Goal: Transaction & Acquisition: Purchase product/service

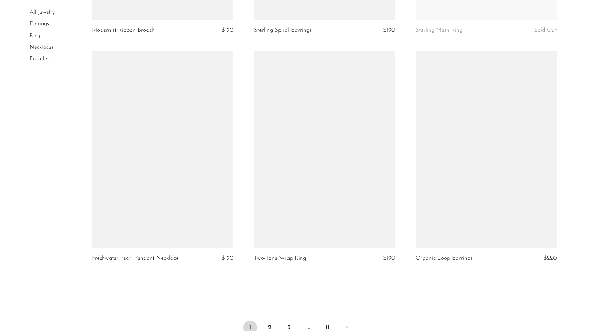
scroll to position [2553, 0]
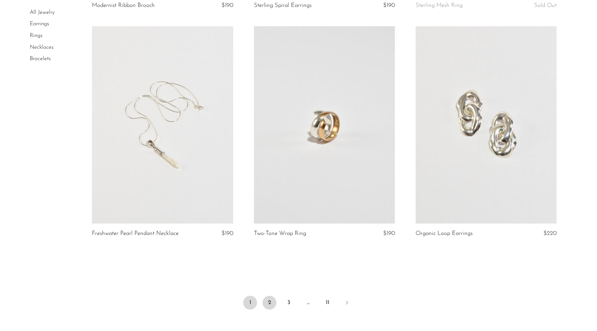
click at [270, 296] on link "2" at bounding box center [270, 303] width 14 height 14
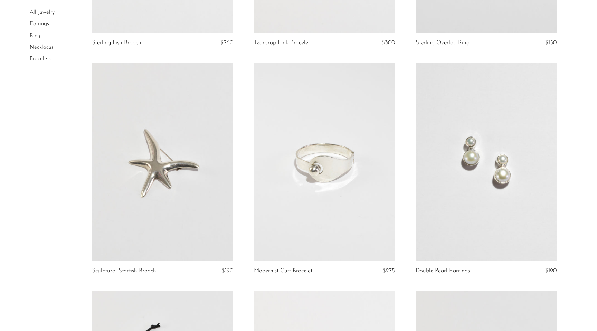
scroll to position [683, 0]
click at [313, 185] on link at bounding box center [324, 164] width 141 height 198
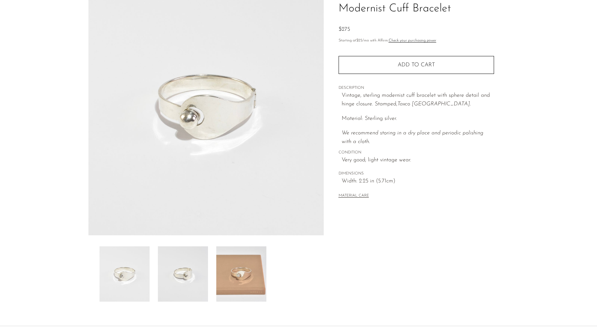
scroll to position [59, 0]
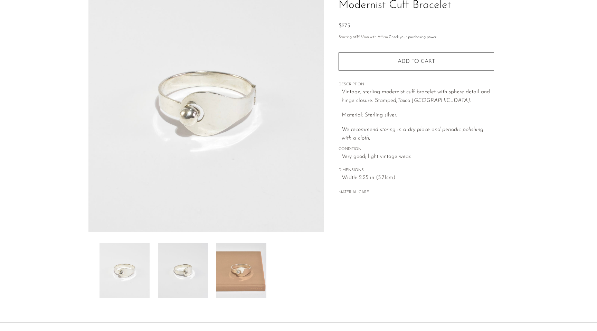
click at [240, 278] on img at bounding box center [241, 270] width 50 height 55
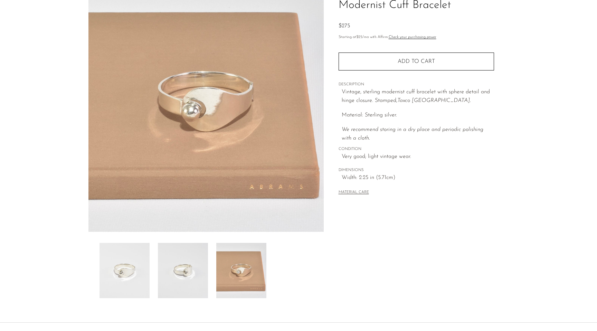
click at [186, 272] on img at bounding box center [183, 270] width 50 height 55
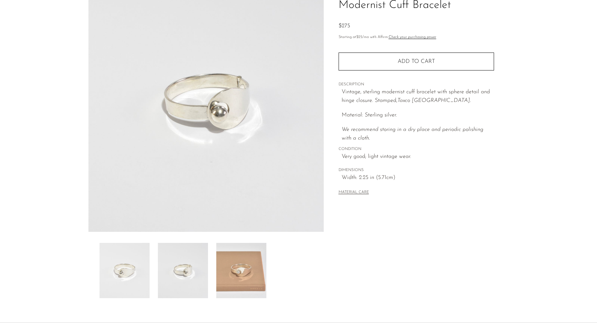
click at [123, 277] on img at bounding box center [125, 270] width 50 height 55
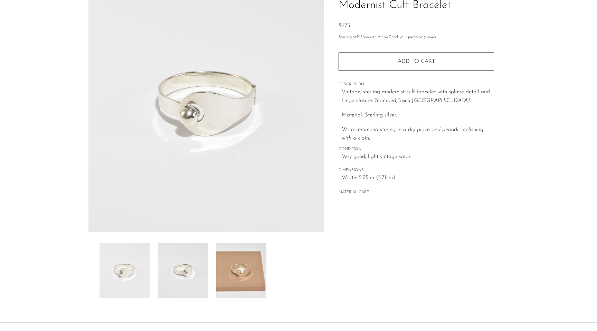
click at [180, 266] on img at bounding box center [183, 270] width 50 height 55
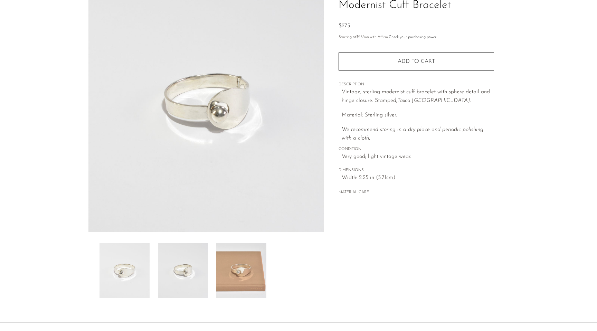
click at [248, 265] on img at bounding box center [241, 270] width 50 height 55
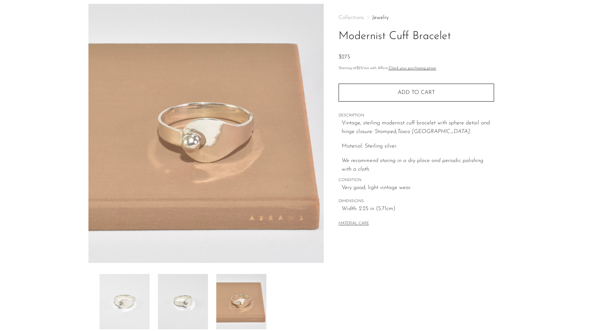
scroll to position [0, 0]
